Goal: Information Seeking & Learning: Learn about a topic

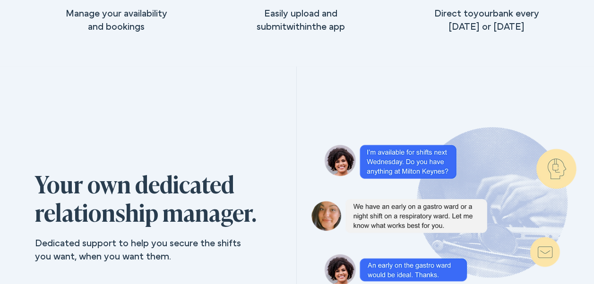
scroll to position [1937, 0]
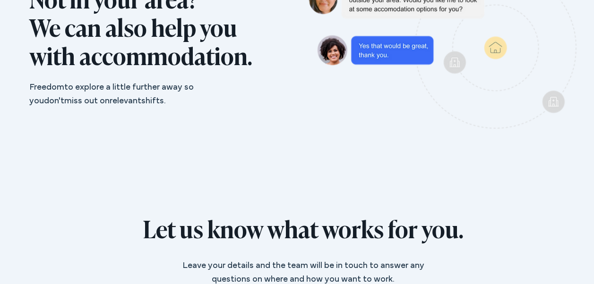
scroll to position [945, 0]
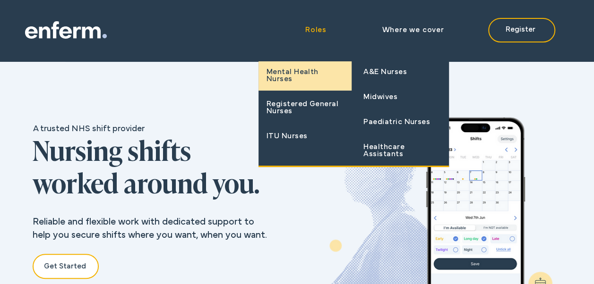
click at [289, 79] on span "Mental Health Nurses" at bounding box center [304, 76] width 77 height 14
